Goal: Find specific page/section: Find specific page/section

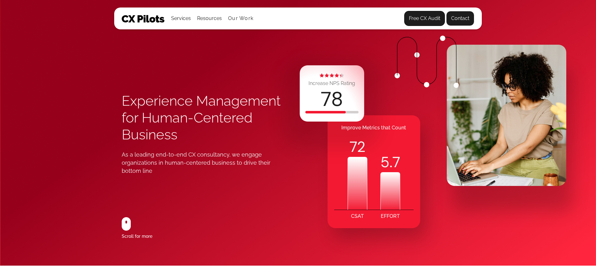
click at [462, 22] on link "Contact" at bounding box center [460, 18] width 28 height 15
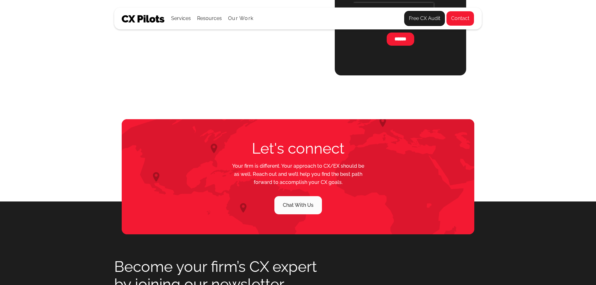
scroll to position [499, 0]
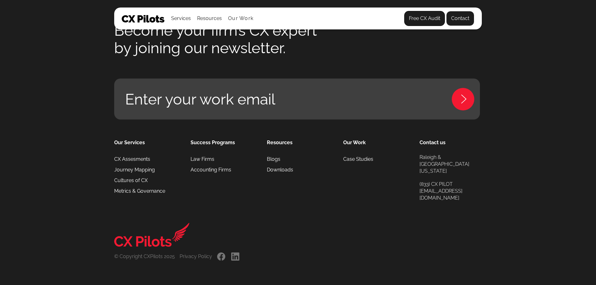
click at [462, 19] on link "Contact" at bounding box center [460, 18] width 28 height 15
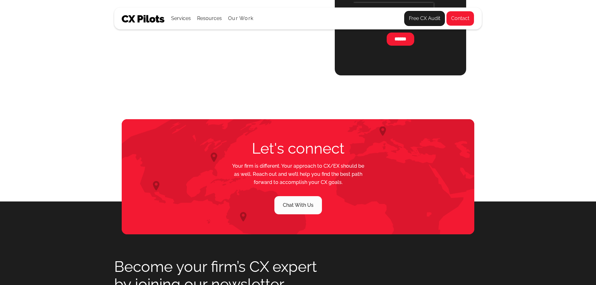
scroll to position [499, 0]
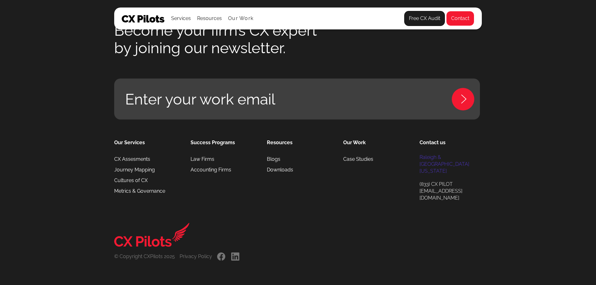
click at [427, 175] on link "Raleigh & Durham North Carolina" at bounding box center [451, 164] width 62 height 21
click at [436, 175] on link "Raleigh & Durham North Carolina" at bounding box center [451, 164] width 62 height 21
click at [435, 175] on link "Raleigh & Durham North Carolina" at bounding box center [451, 164] width 62 height 21
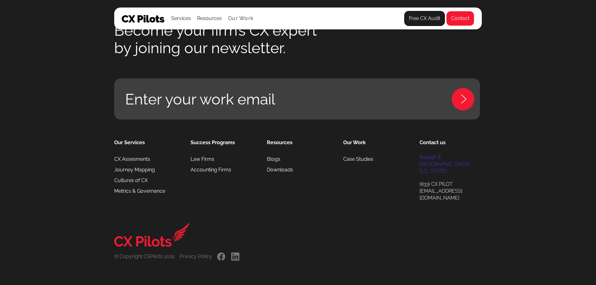
click at [435, 175] on link "Raleigh & Durham North Carolina" at bounding box center [451, 164] width 62 height 21
click at [432, 175] on link "Raleigh & Durham North Carolina" at bounding box center [451, 164] width 62 height 21
click at [429, 175] on link "Raleigh & Durham North Carolina" at bounding box center [451, 164] width 62 height 21
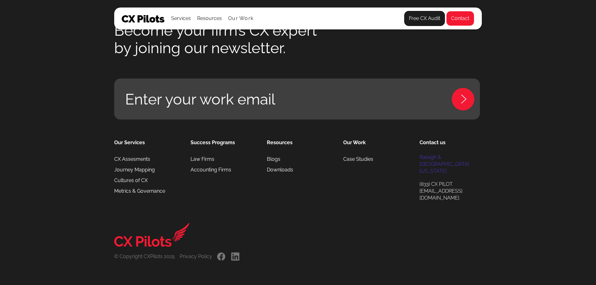
click at [429, 175] on link "Raleigh & Durham North Carolina" at bounding box center [451, 164] width 62 height 21
click at [429, 175] on link "[GEOGRAPHIC_DATA] & Durham [US_STATE]" at bounding box center [451, 164] width 62 height 21
click at [431, 147] on link "Contact us" at bounding box center [433, 142] width 26 height 9
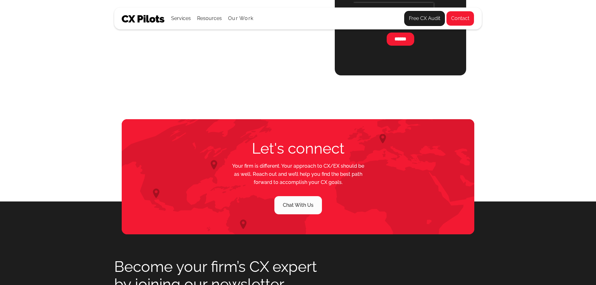
scroll to position [499, 0]
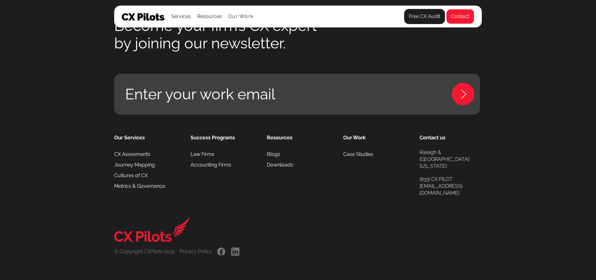
scroll to position [2969, 0]
click at [445, 156] on link "[GEOGRAPHIC_DATA] & Durham [US_STATE]" at bounding box center [451, 159] width 62 height 21
click at [444, 156] on link "[GEOGRAPHIC_DATA] & Durham [US_STATE]" at bounding box center [451, 159] width 62 height 21
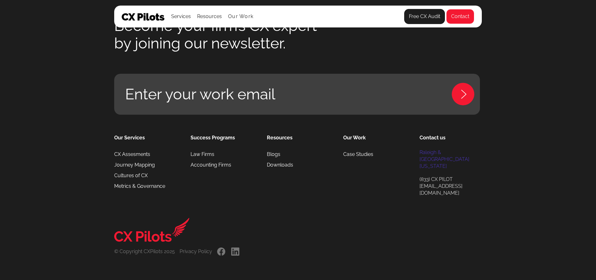
click at [444, 156] on link "[GEOGRAPHIC_DATA] & Durham [US_STATE]" at bounding box center [451, 159] width 62 height 21
click at [439, 163] on link "[GEOGRAPHIC_DATA] & Durham [US_STATE]" at bounding box center [451, 159] width 62 height 21
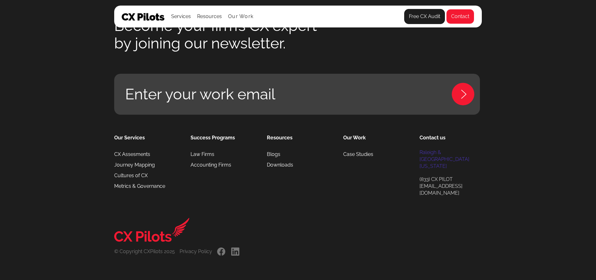
click at [439, 163] on link "[GEOGRAPHIC_DATA] & Durham [US_STATE]" at bounding box center [451, 159] width 62 height 21
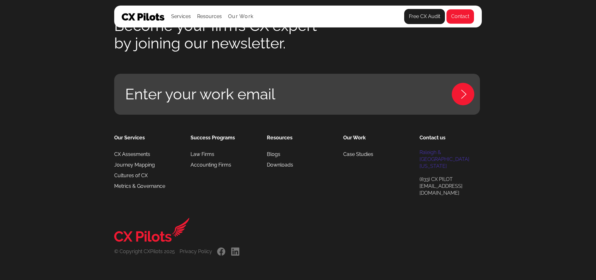
click at [439, 163] on link "[GEOGRAPHIC_DATA] & Durham [US_STATE]" at bounding box center [451, 159] width 62 height 21
click at [431, 142] on link "Contact us" at bounding box center [433, 138] width 26 height 9
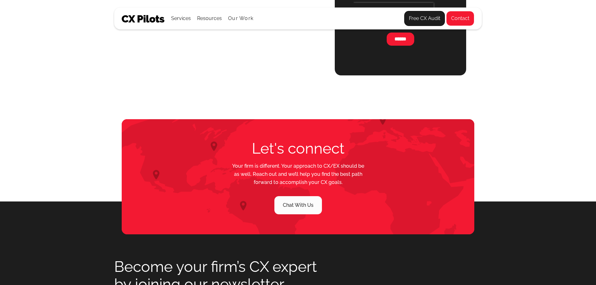
scroll to position [499, 0]
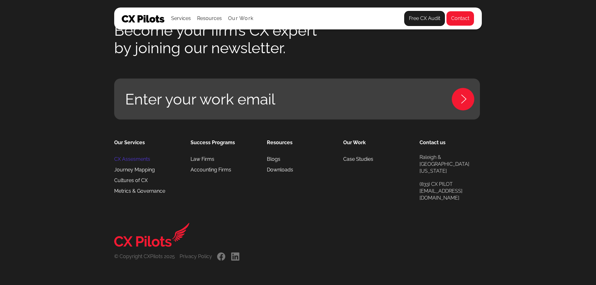
click at [129, 165] on link "CX Assesments" at bounding box center [132, 159] width 36 height 11
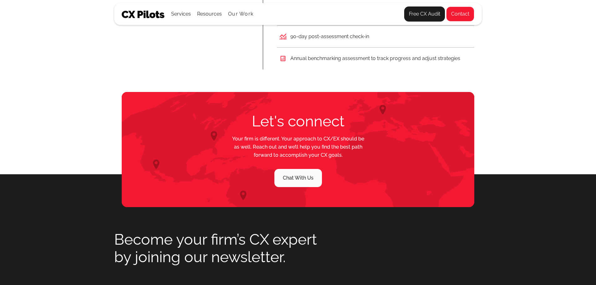
scroll to position [1735, 0]
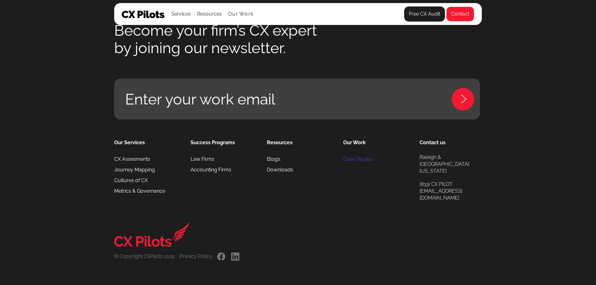
click at [364, 165] on link "Case Studies" at bounding box center [358, 159] width 30 height 11
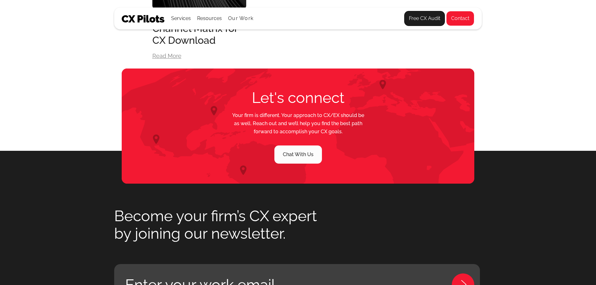
scroll to position [2947, 0]
